Goal: Task Accomplishment & Management: Manage account settings

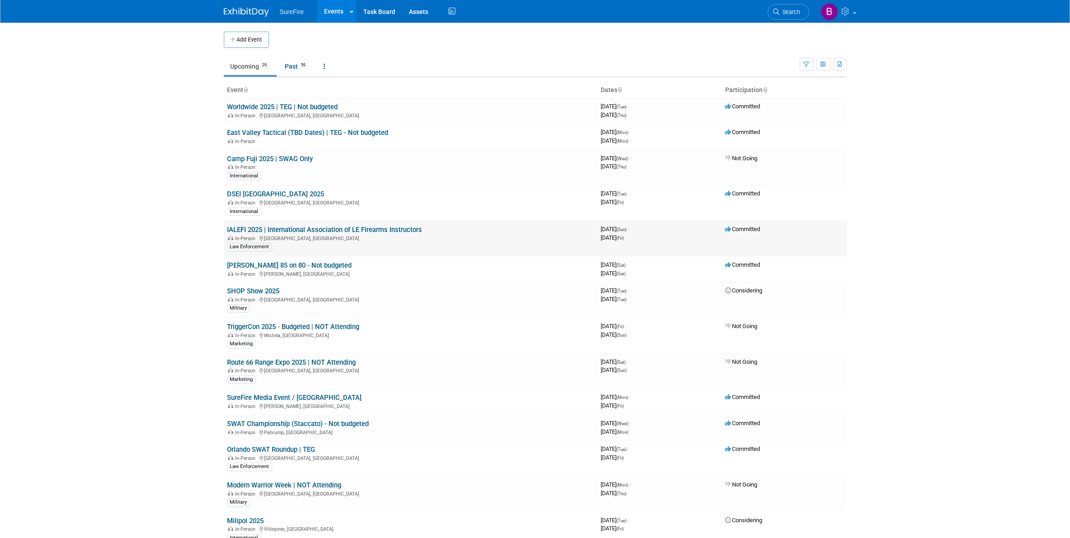
click at [280, 232] on link "IALEFI 2025 | International Association of LE Firearms Instructors" at bounding box center [325, 230] width 195 height 8
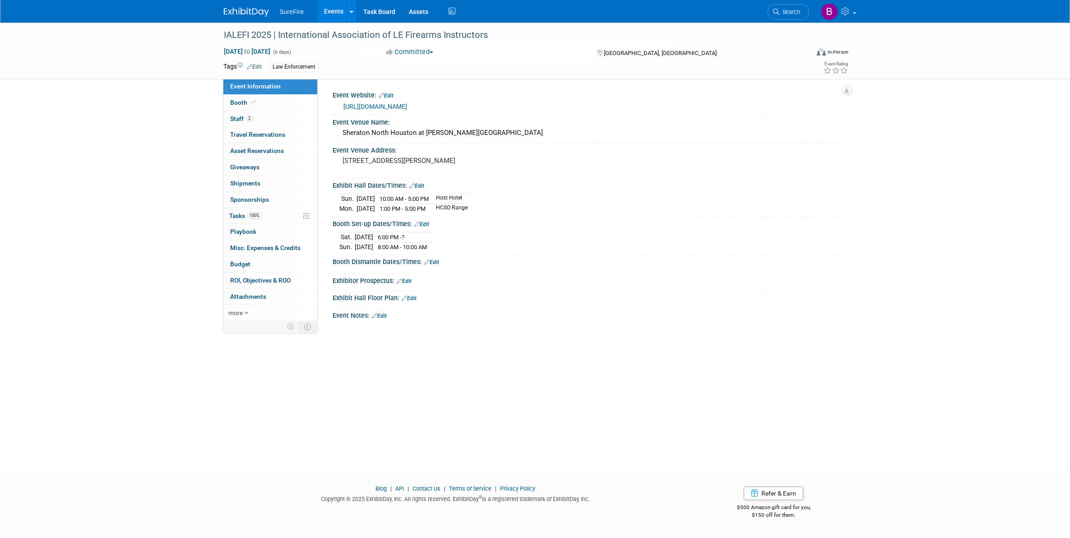
click at [416, 185] on link "Edit" at bounding box center [417, 186] width 15 height 6
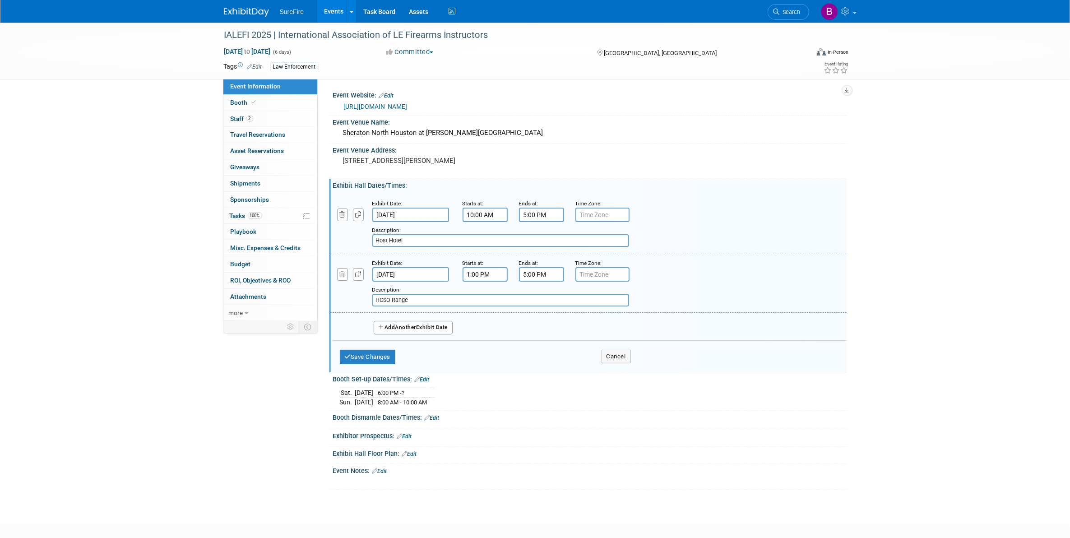
click at [292, 49] on span "(6 days)" at bounding box center [282, 52] width 19 height 6
click at [281, 60] on div "Tags Edit Law Enforcement" at bounding box center [483, 67] width 519 height 14
click at [247, 50] on span "Sep 14, 2025 to Sep 19, 2025" at bounding box center [247, 51] width 47 height 8
select select "8"
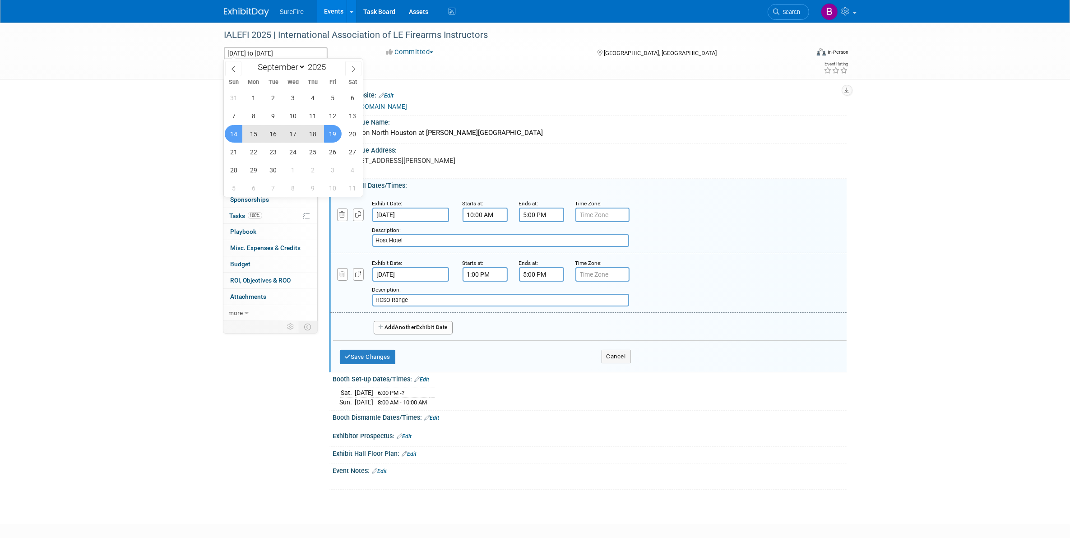
click at [254, 131] on span "15" at bounding box center [254, 134] width 18 height 18
type input "Sep 15, 2025"
click at [238, 130] on span "14" at bounding box center [234, 134] width 18 height 18
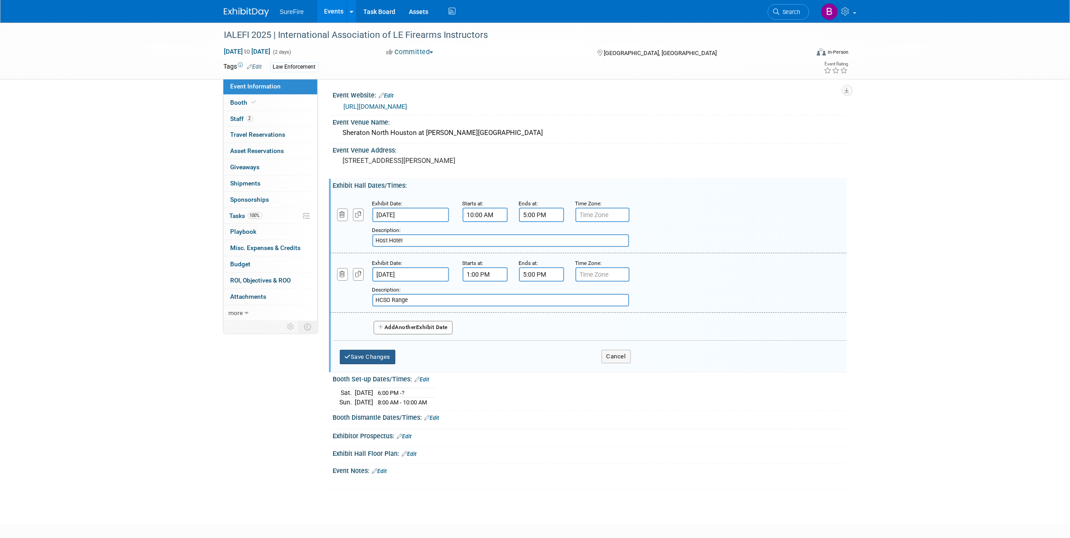
click at [353, 355] on button "Save Changes" at bounding box center [368, 357] width 56 height 14
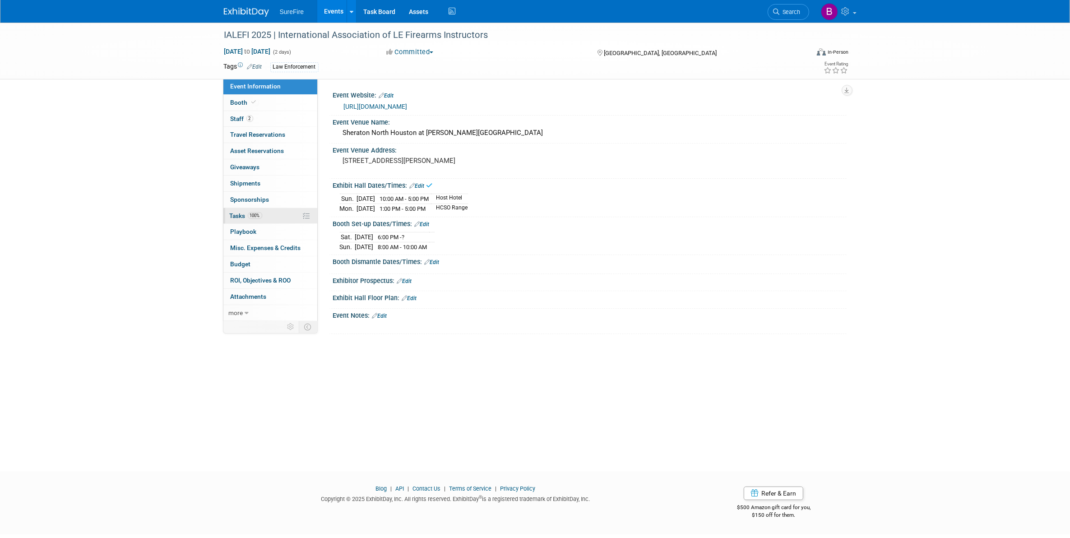
click at [241, 219] on span "Tasks 100%" at bounding box center [246, 215] width 33 height 7
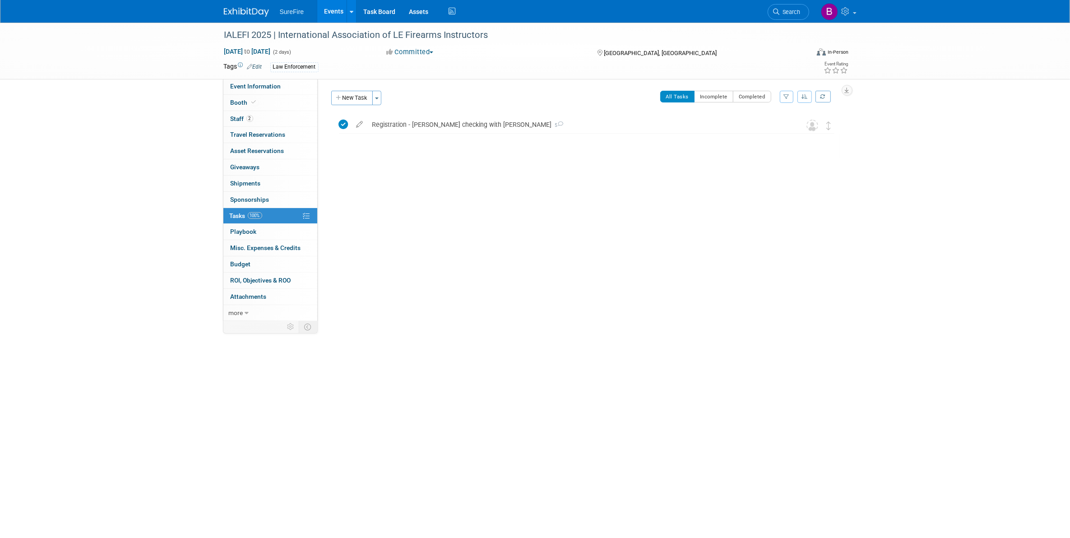
click at [251, 210] on link "100% Tasks 100%" at bounding box center [270, 216] width 94 height 16
click at [339, 96] on icon "button" at bounding box center [339, 98] width 6 height 6
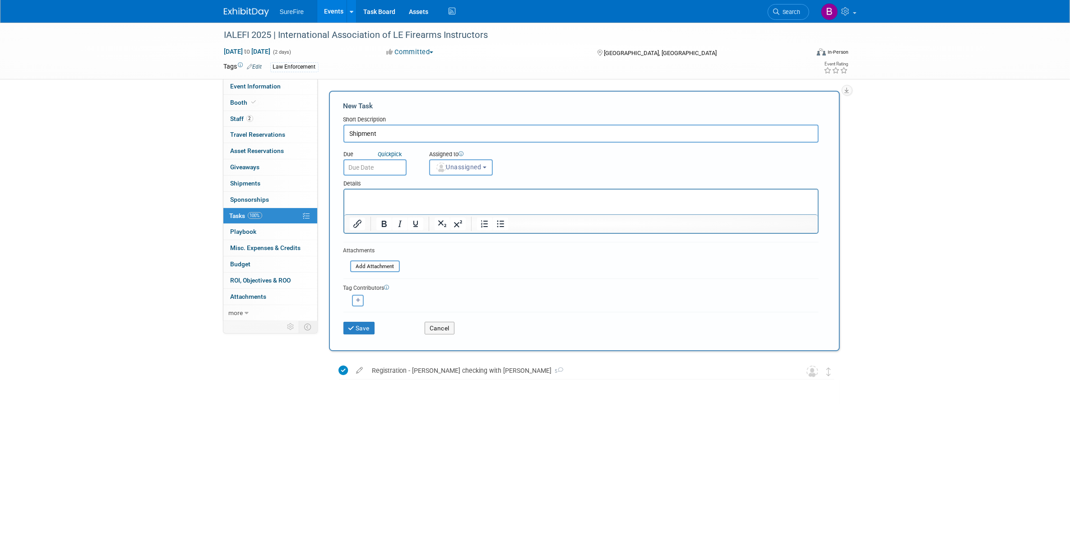
type input "Shipment"
click at [520, 202] on html at bounding box center [581, 196] width 474 height 13
click at [353, 325] on icon "submit" at bounding box center [352, 328] width 8 height 6
